Goal: Find specific page/section: Find specific page/section

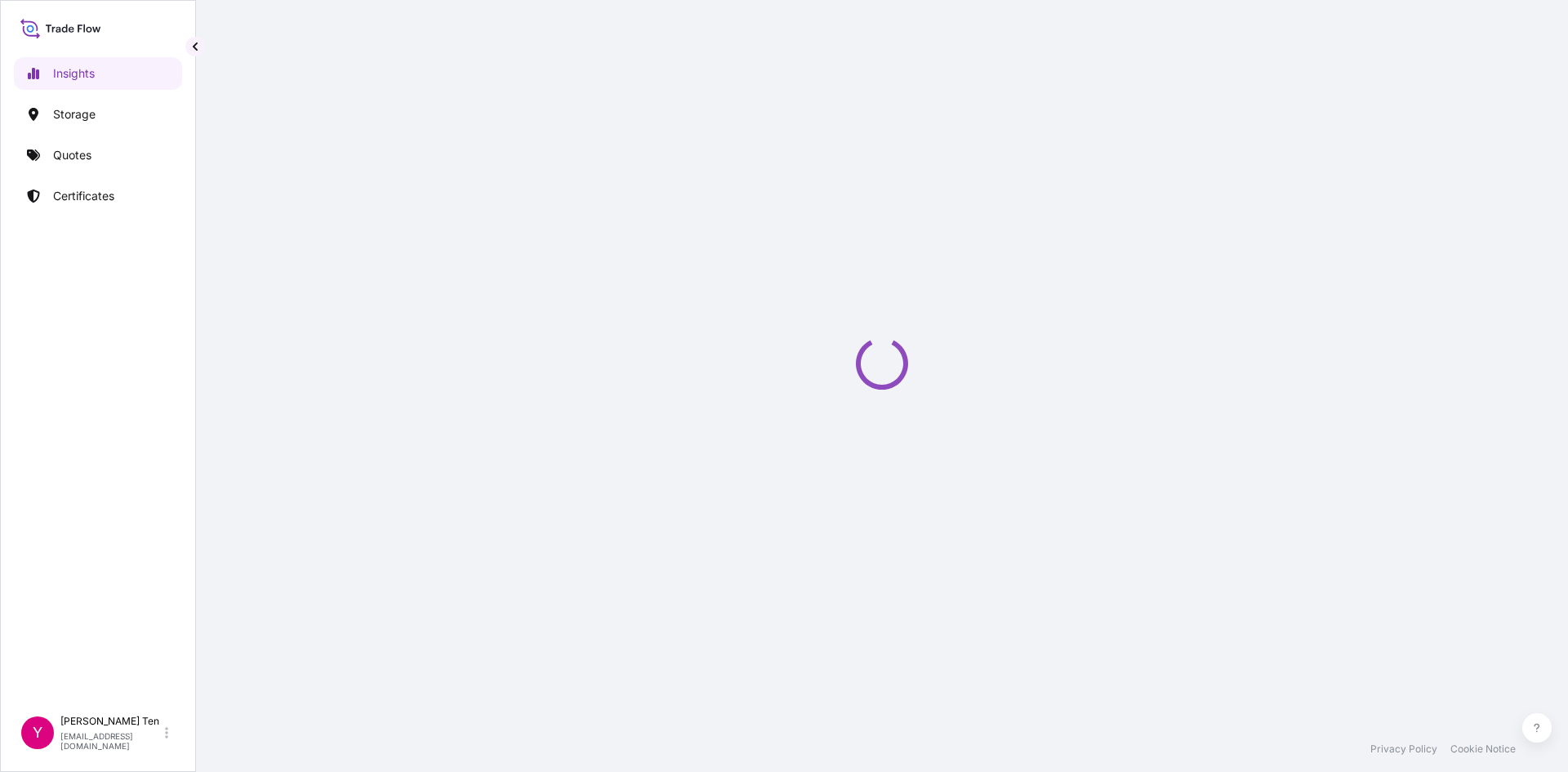
select select "2025"
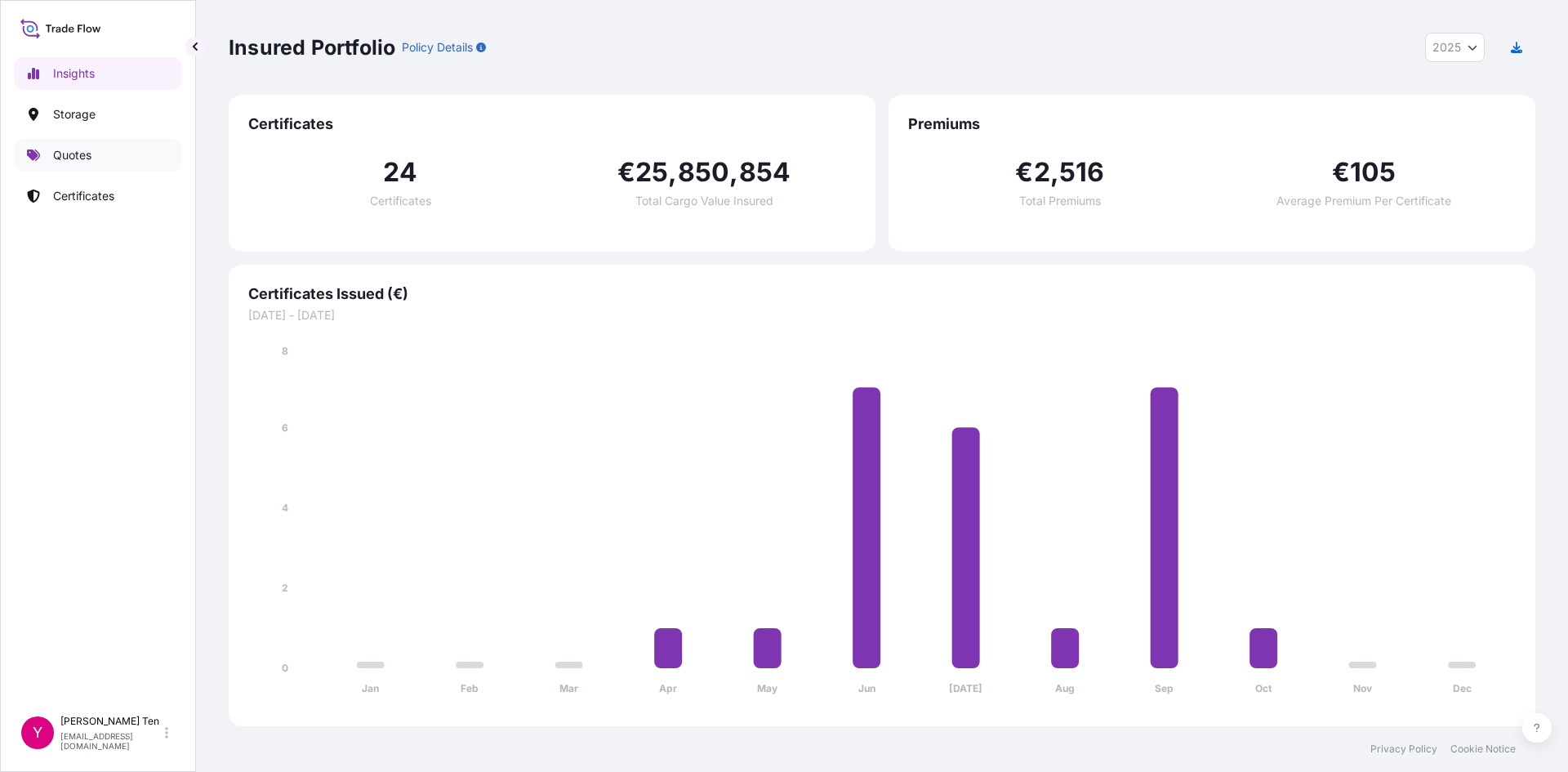
click at [58, 158] on p "Quotes" at bounding box center [72, 155] width 39 height 16
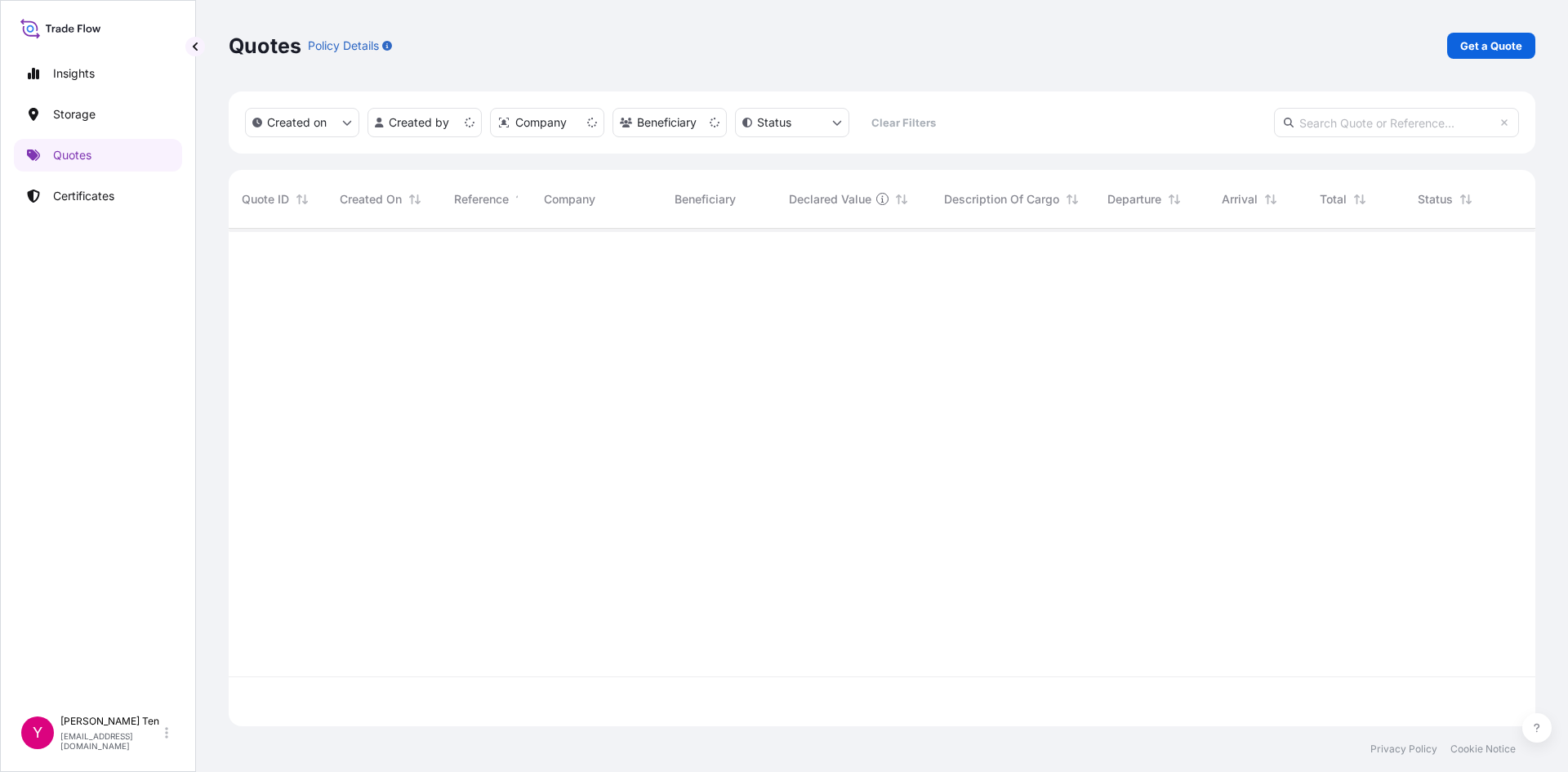
scroll to position [495, 1295]
